Goal: Task Accomplishment & Management: Manage account settings

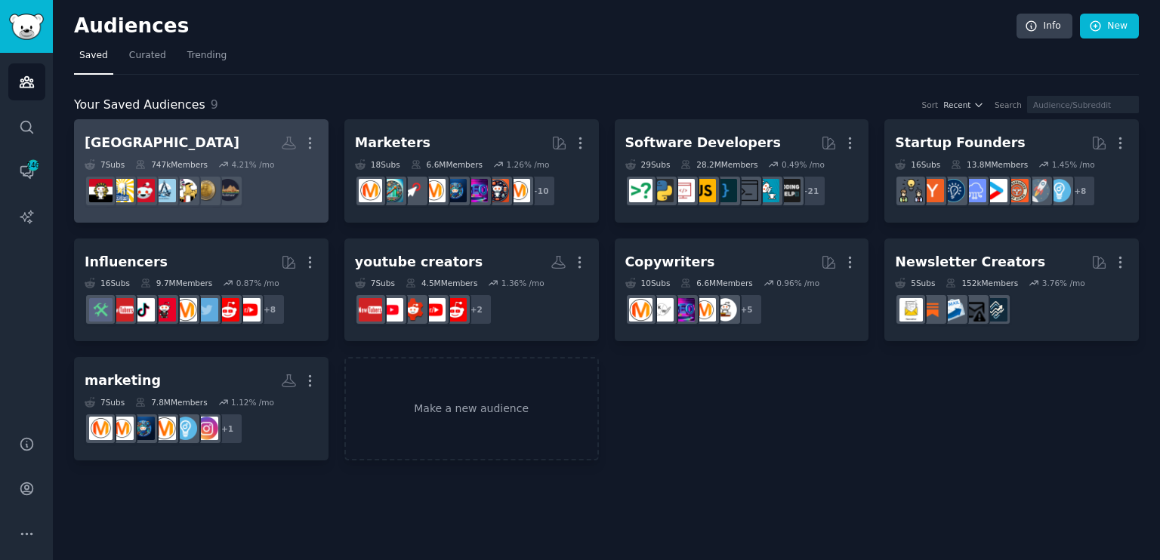
click at [272, 177] on dd at bounding box center [201, 191] width 233 height 42
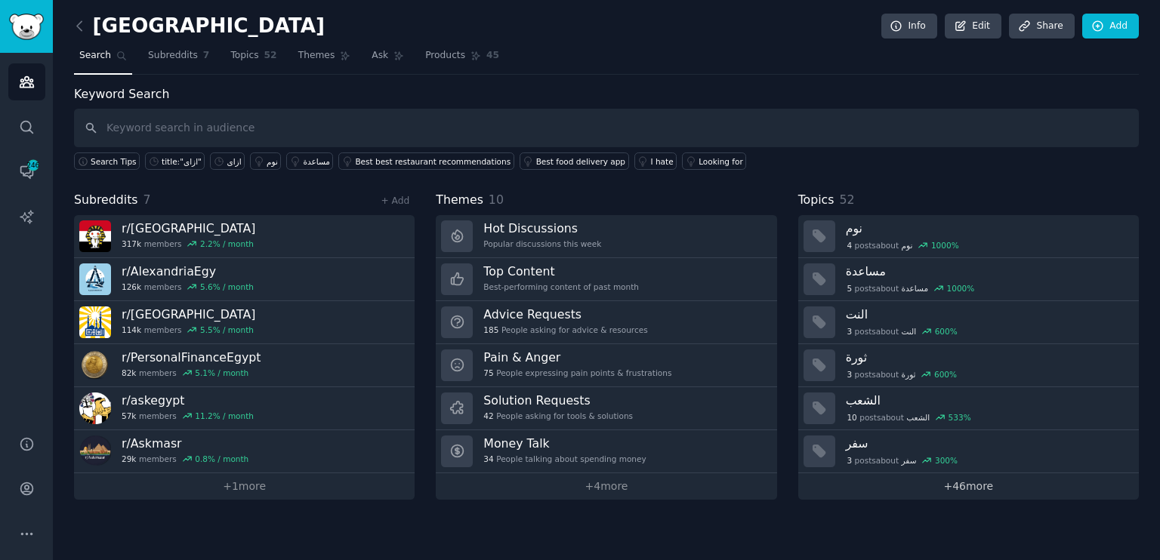
click at [974, 480] on link "+ 46 more" at bounding box center [968, 487] width 341 height 26
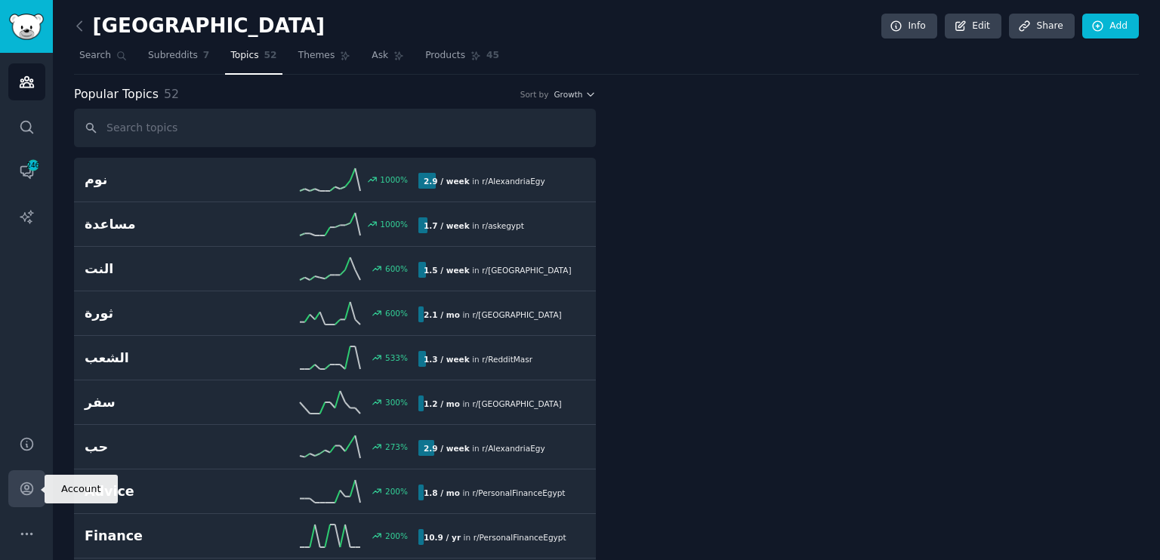
click at [32, 489] on icon "Sidebar" at bounding box center [26, 489] width 12 height 12
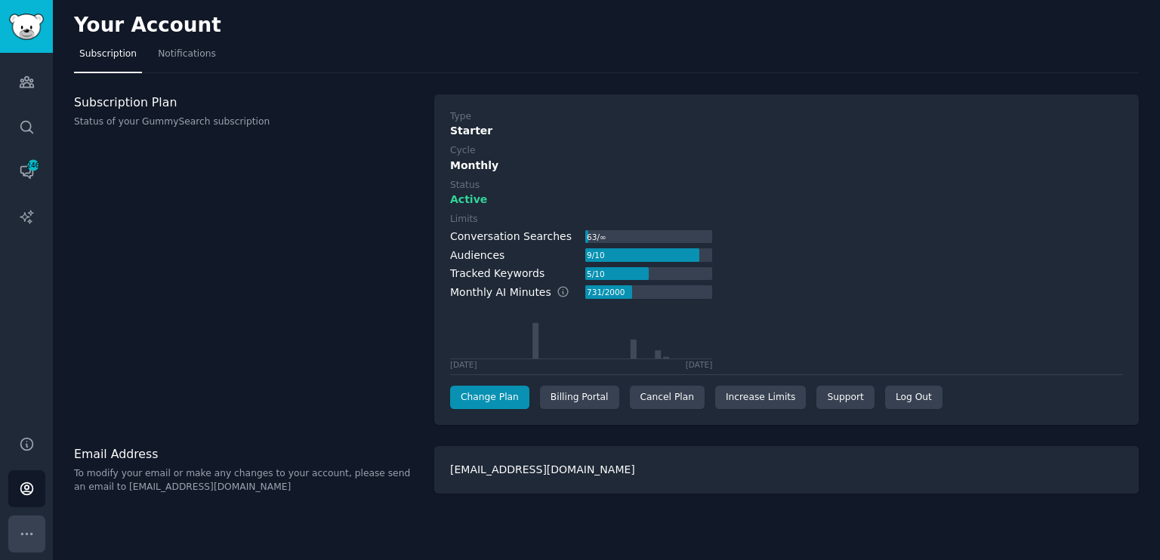
click at [32, 528] on icon "Sidebar" at bounding box center [27, 534] width 16 height 16
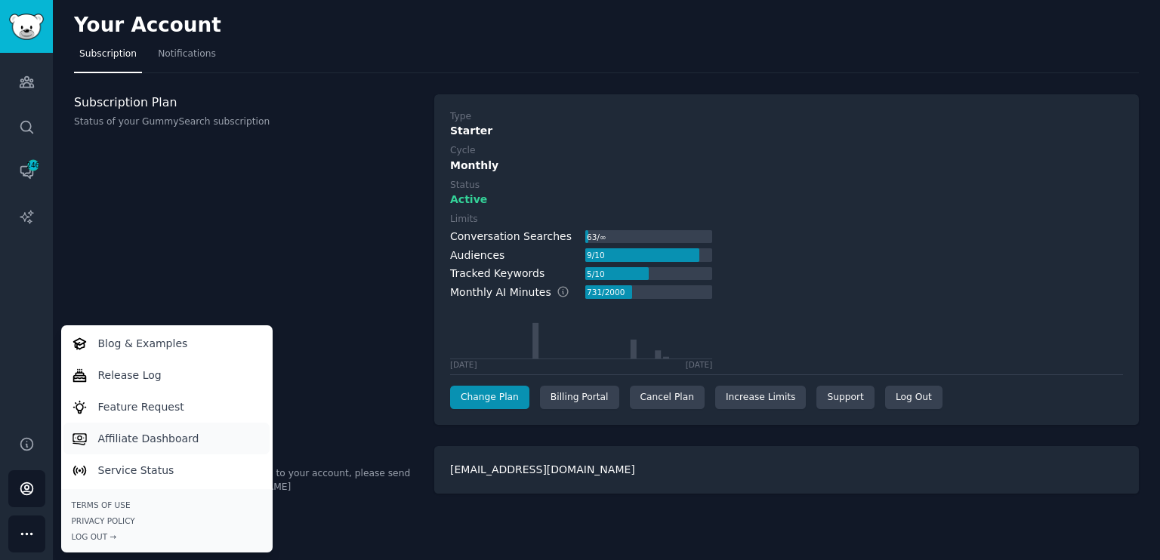
click at [117, 449] on link "Affiliate Dashboard" at bounding box center [166, 439] width 206 height 32
click at [650, 397] on div "Cancel Plan" at bounding box center [667, 398] width 75 height 24
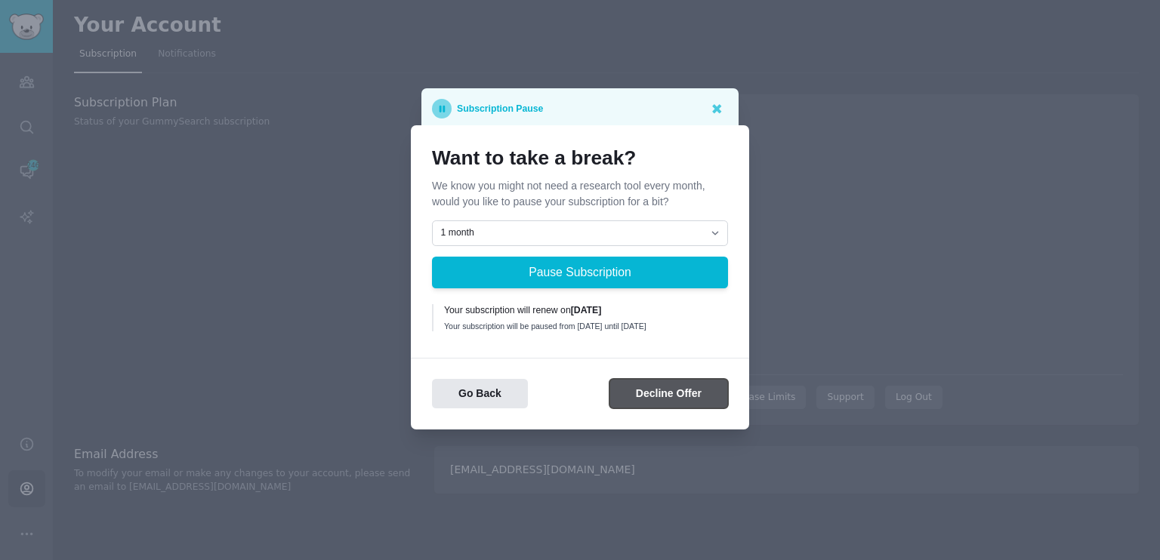
click at [695, 394] on button "Decline Offer" at bounding box center [669, 393] width 119 height 29
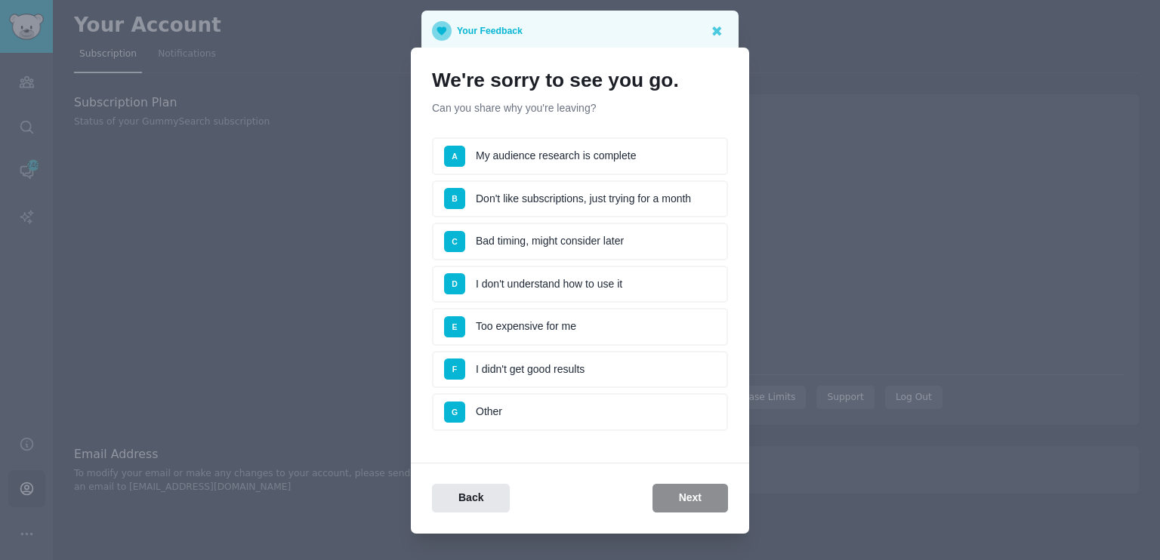
click at [627, 405] on li "G Other" at bounding box center [580, 413] width 296 height 38
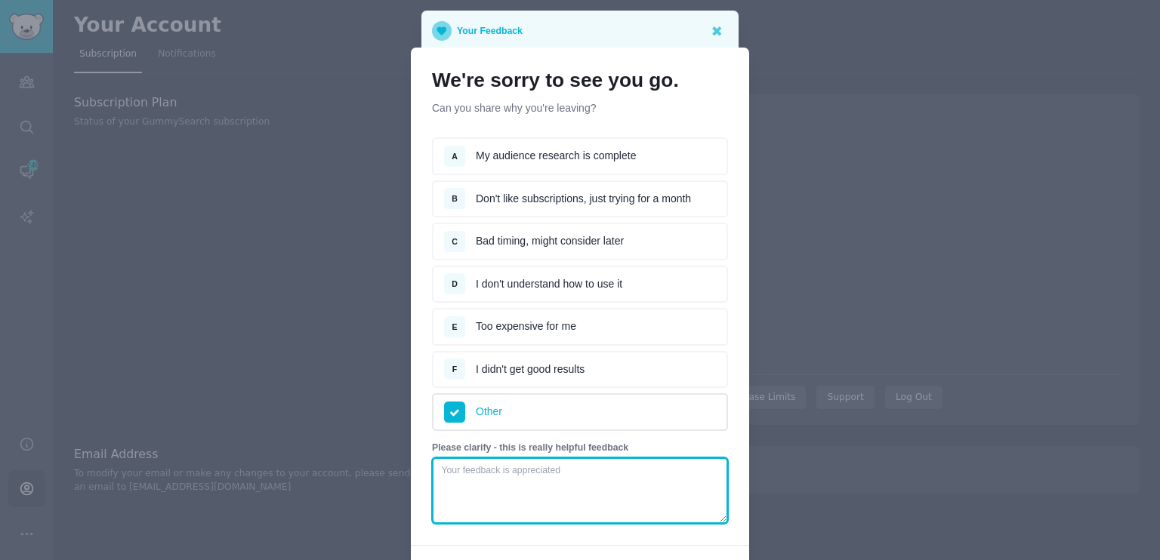
click at [473, 465] on textarea at bounding box center [580, 491] width 296 height 66
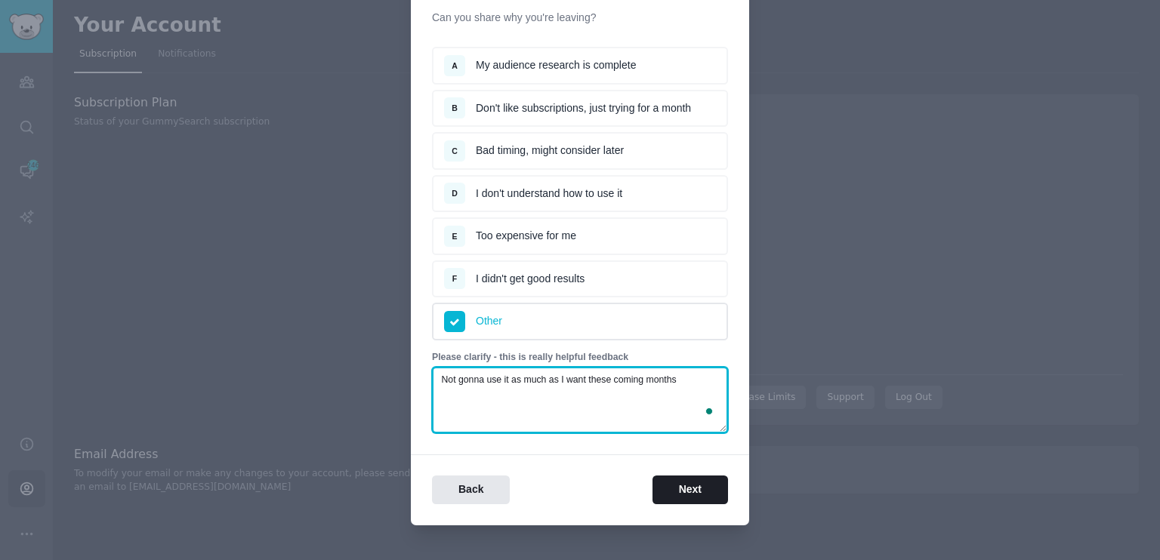
scroll to position [92, 0]
type textarea "Not gonna use it as much as I want these coming months"
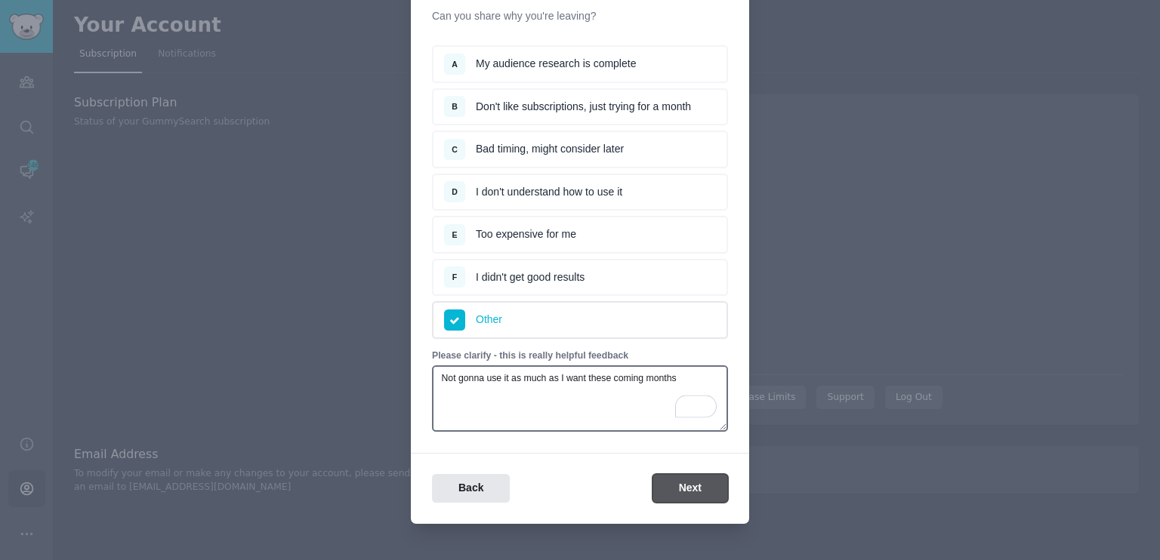
click at [684, 489] on button "Next" at bounding box center [691, 488] width 76 height 29
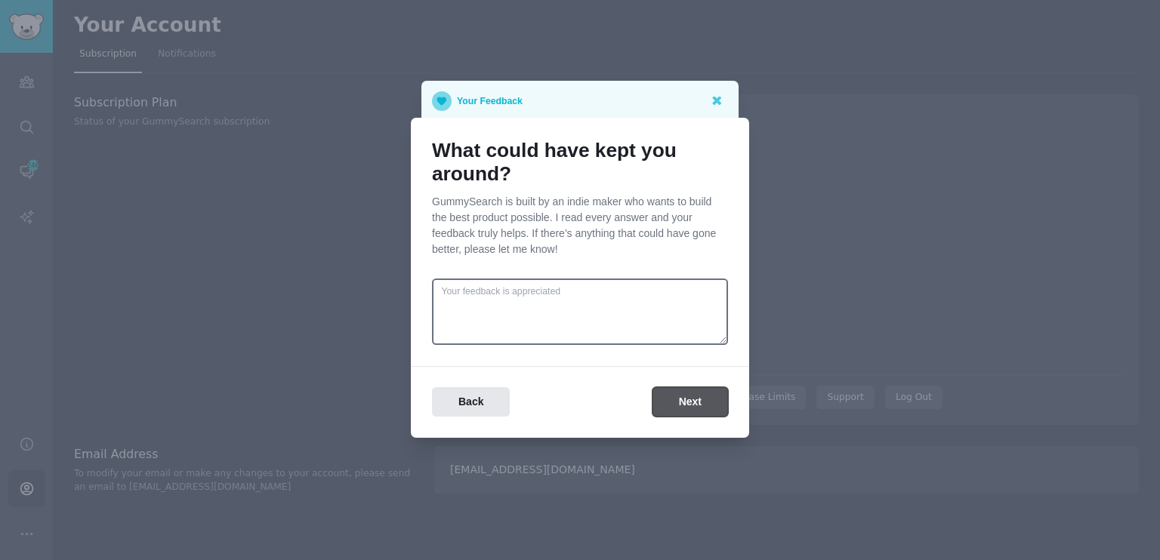
scroll to position [0, 0]
click at [696, 411] on button "Next" at bounding box center [691, 401] width 76 height 29
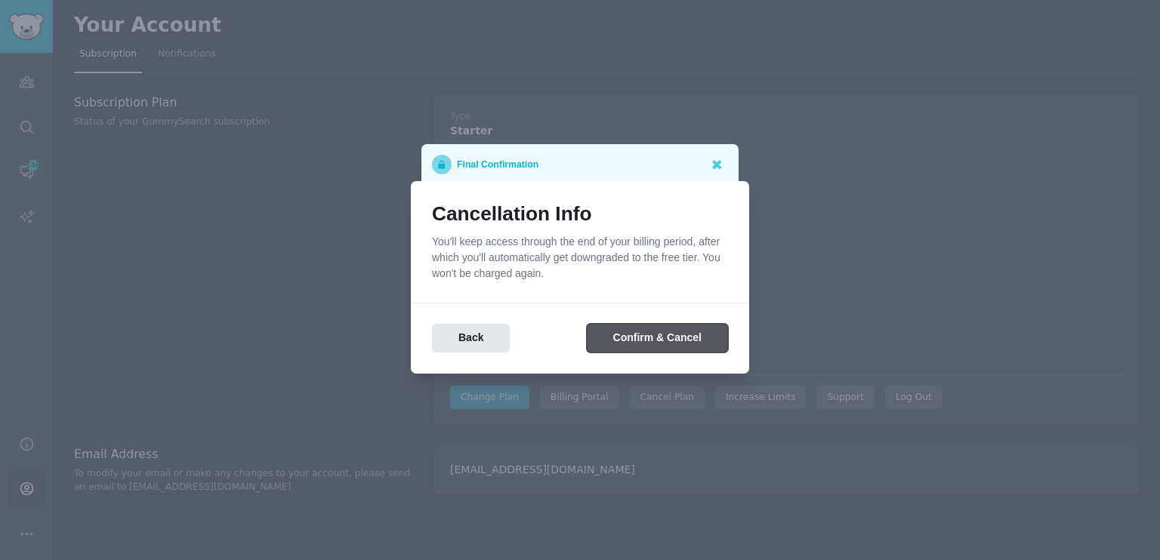
click at [657, 346] on button "Confirm & Cancel" at bounding box center [657, 338] width 141 height 29
